Goal: Navigation & Orientation: Find specific page/section

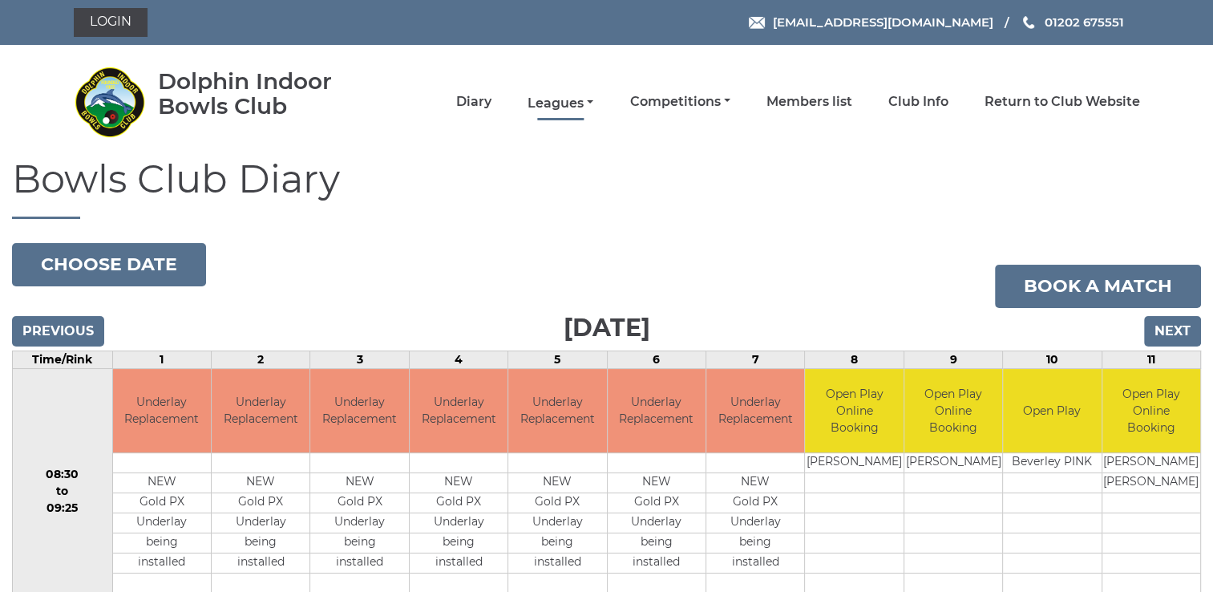
click at [567, 103] on link "Leagues" at bounding box center [561, 104] width 66 height 18
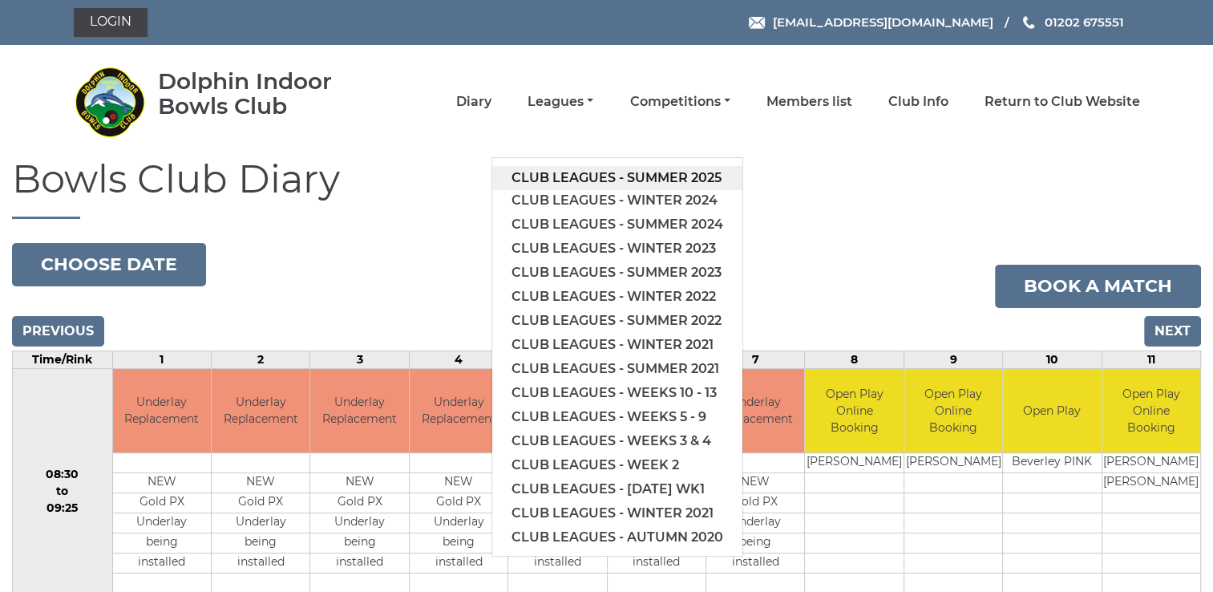
click at [656, 176] on link "Club leagues - Summer 2025" at bounding box center [617, 178] width 250 height 24
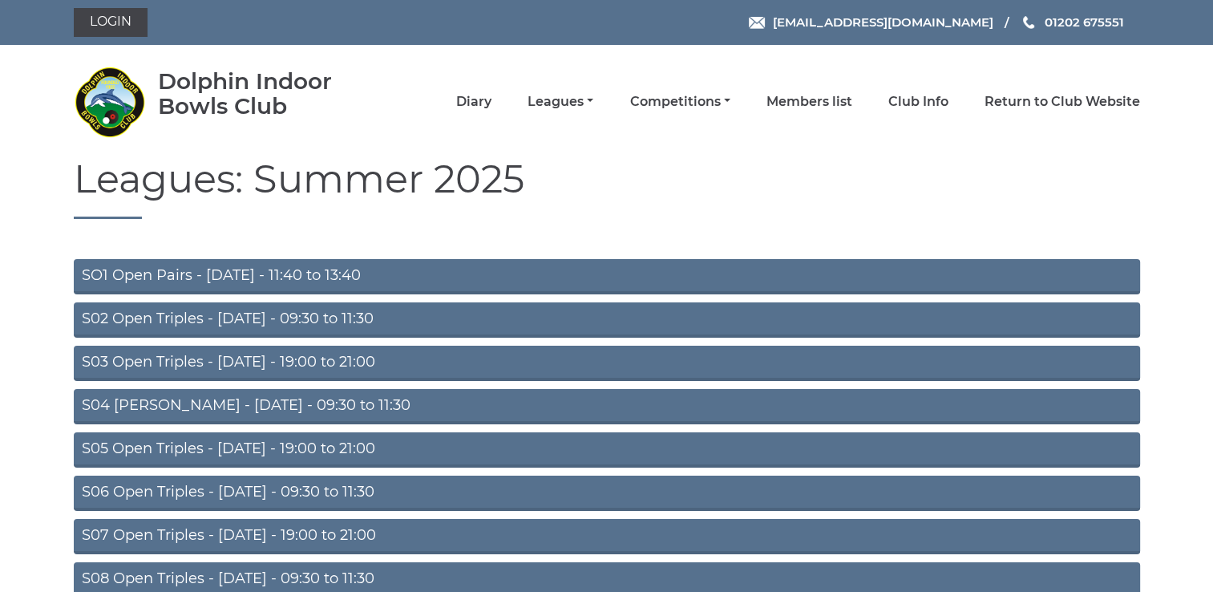
click at [257, 272] on link "SO1 Open Pairs - Monday - 11:40 to 13:40" at bounding box center [607, 276] width 1067 height 35
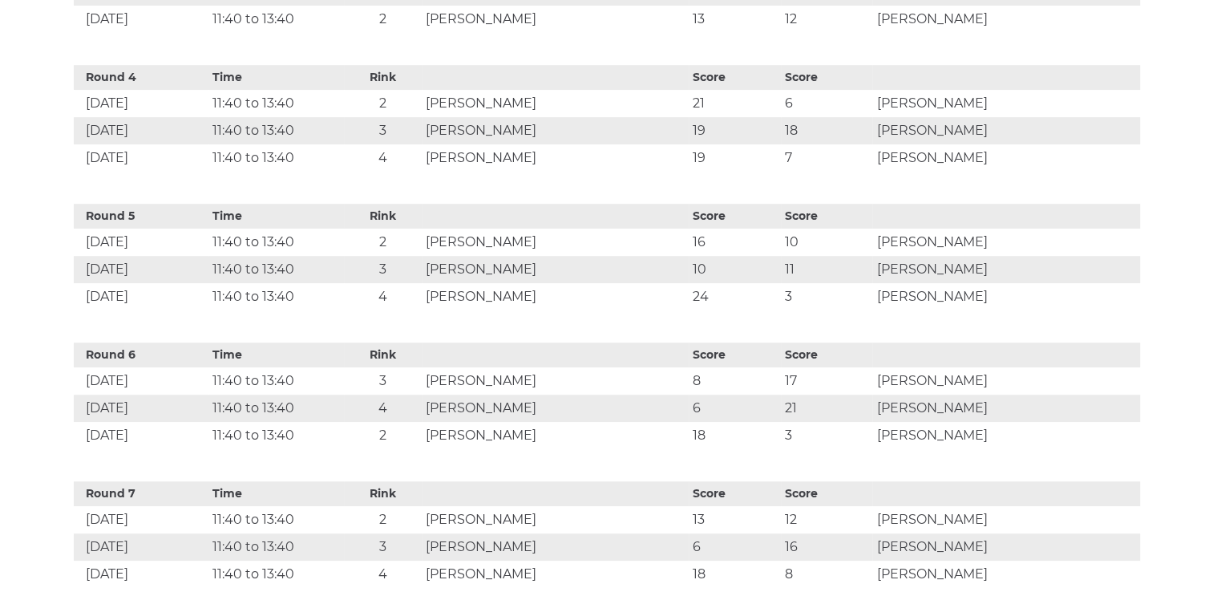
scroll to position [805, 0]
